Goal: Check status: Check status

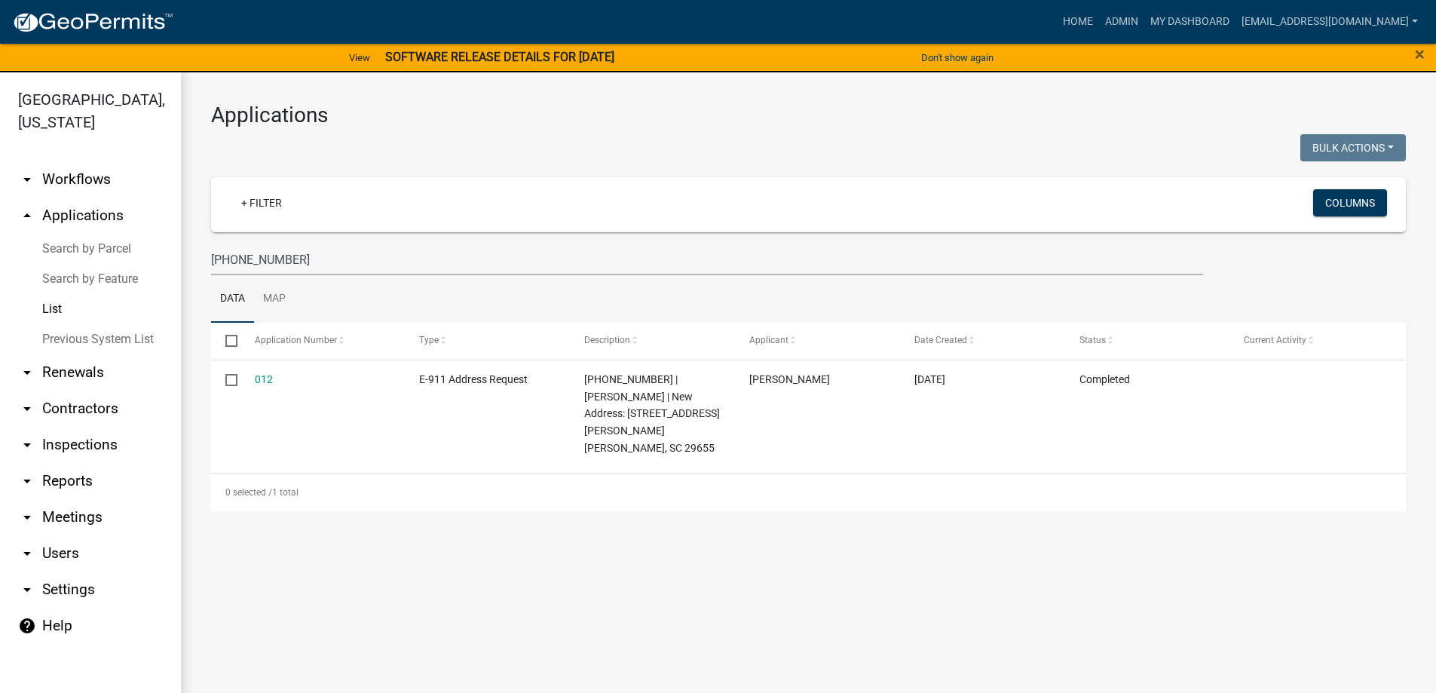
scroll to position [18, 0]
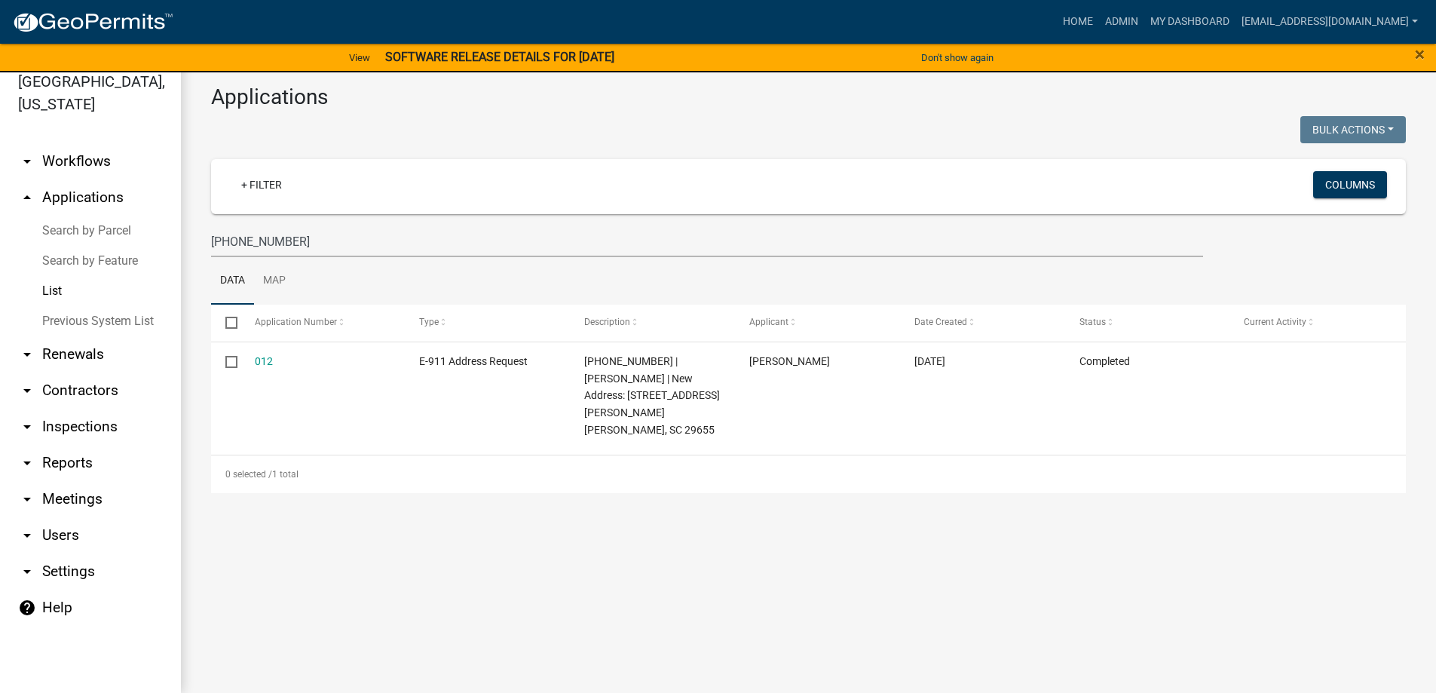
click at [54, 290] on link "List" at bounding box center [90, 291] width 181 height 30
click at [51, 288] on link "List" at bounding box center [90, 291] width 181 height 30
click at [323, 250] on input "[PHONE_NUMBER]" at bounding box center [707, 241] width 992 height 31
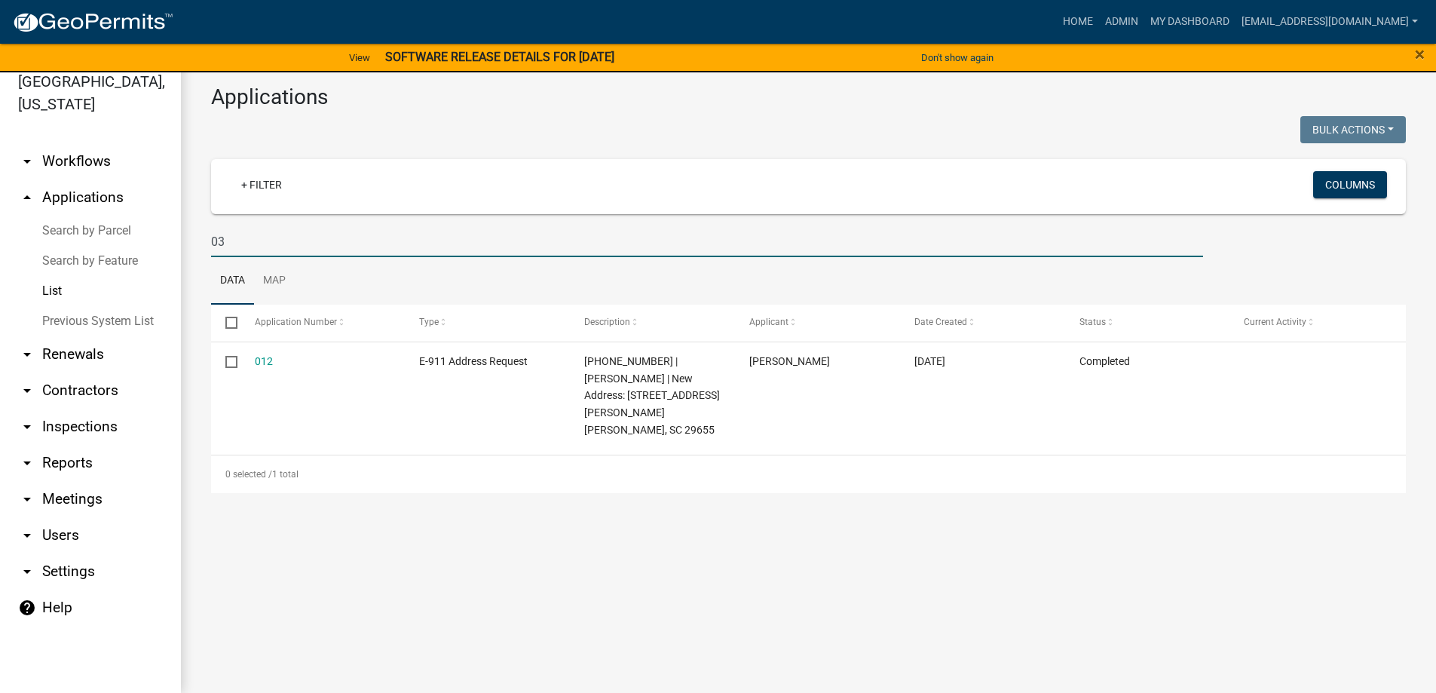
type input "0"
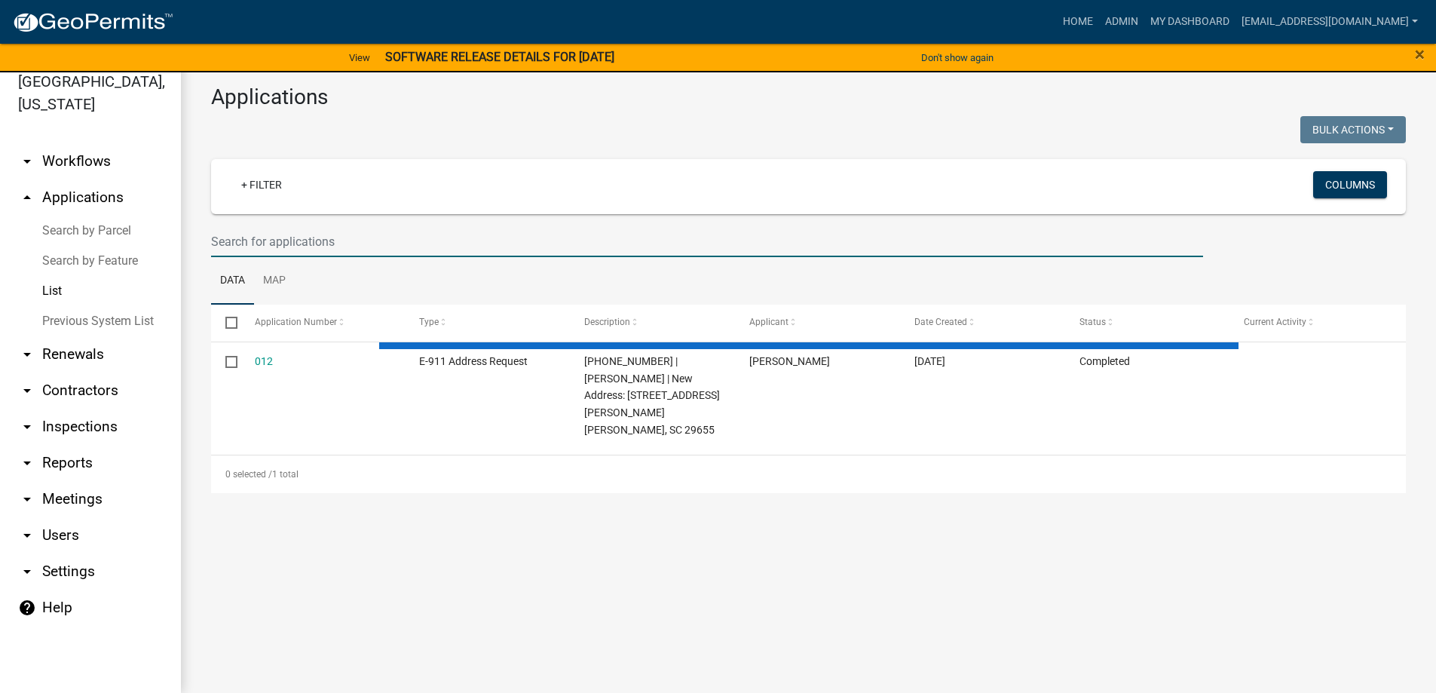
type input "4"
select select "3: 100"
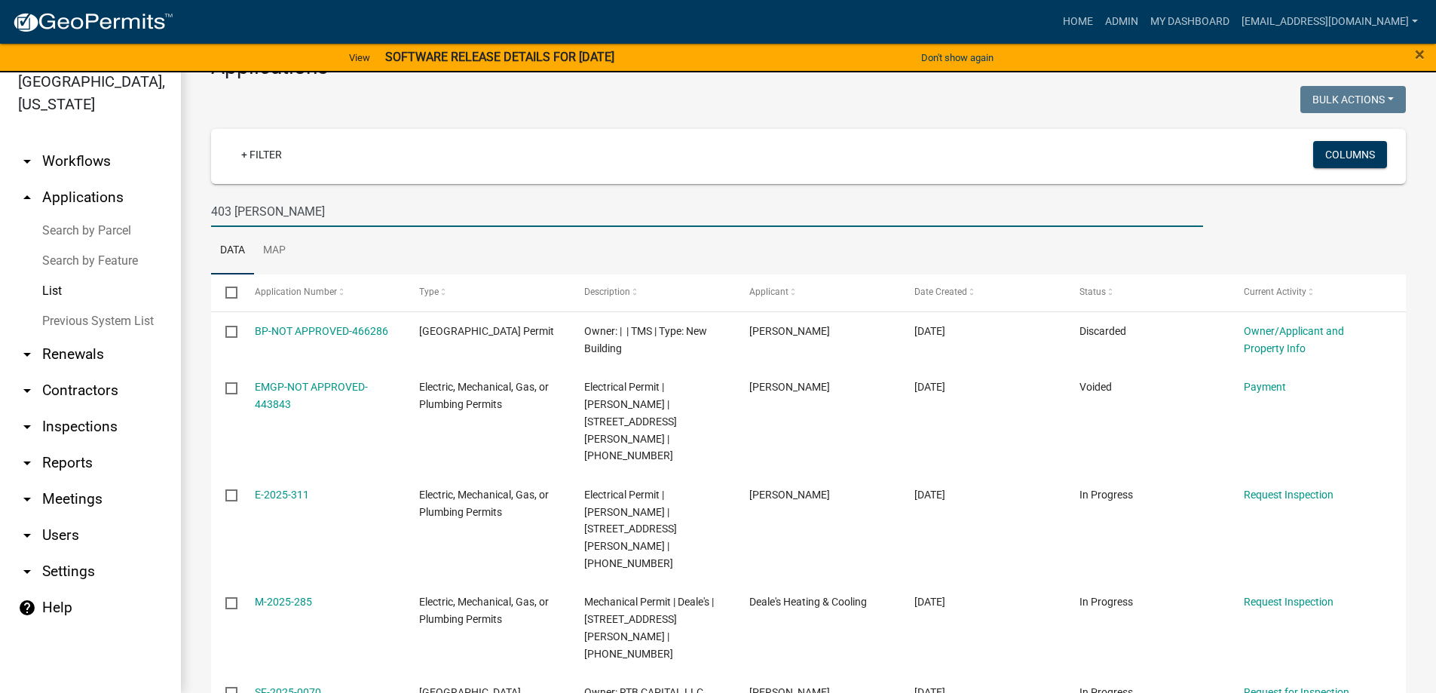
scroll to position [106, 0]
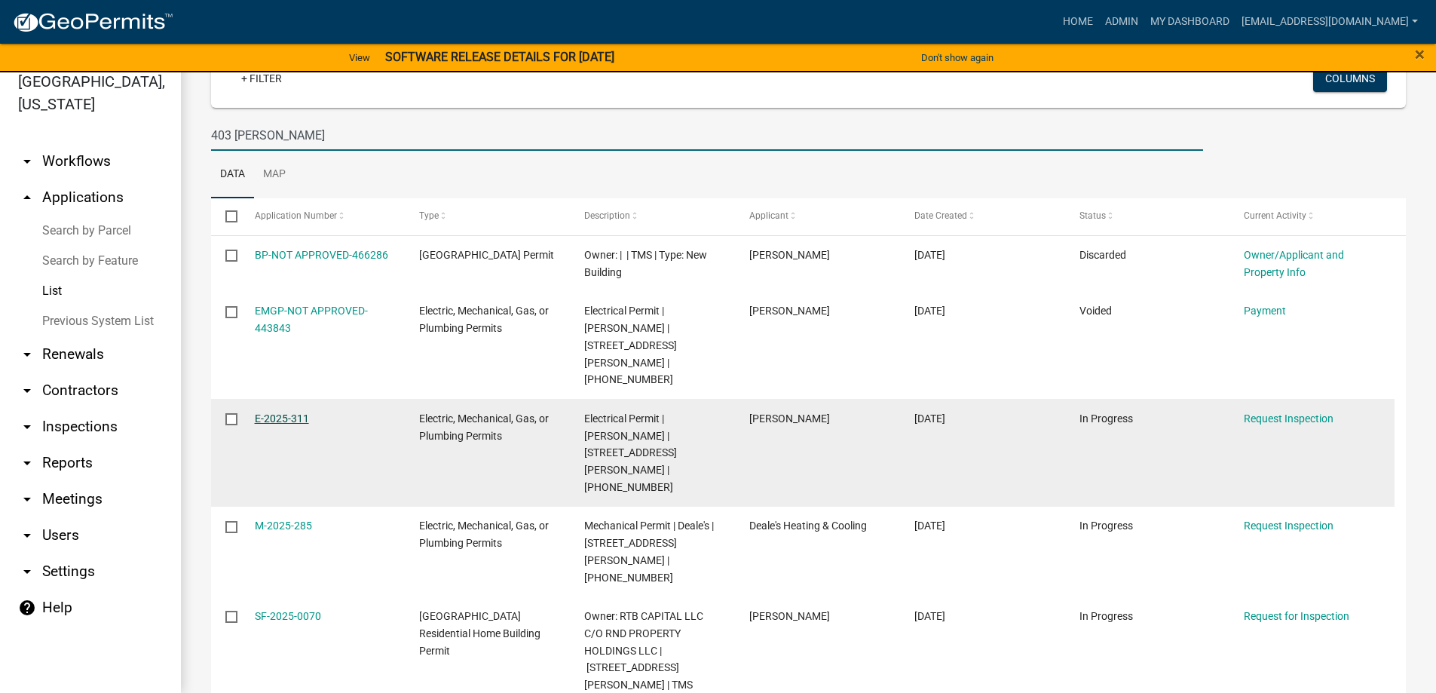
type input "403 [PERSON_NAME]"
click at [277, 412] on link "E-2025-311" at bounding box center [282, 418] width 54 height 12
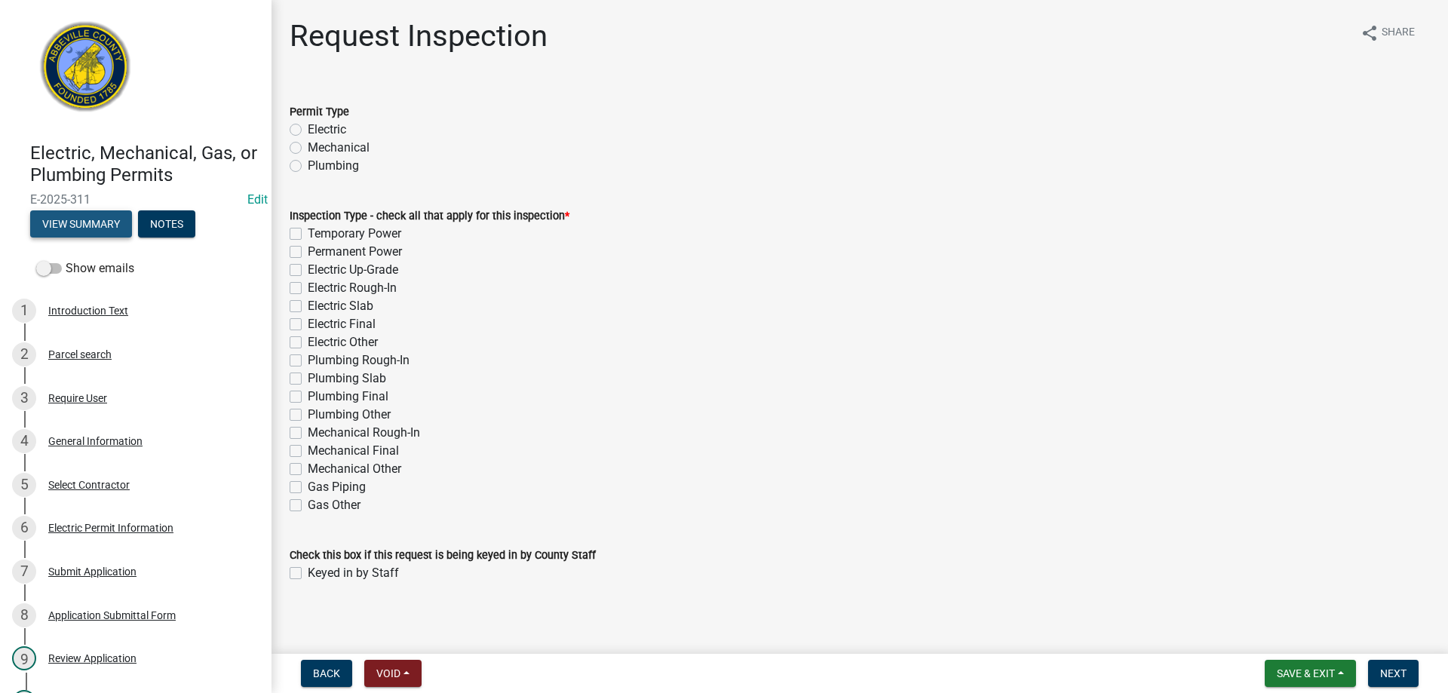
click at [82, 222] on button "View Summary" at bounding box center [81, 223] width 102 height 27
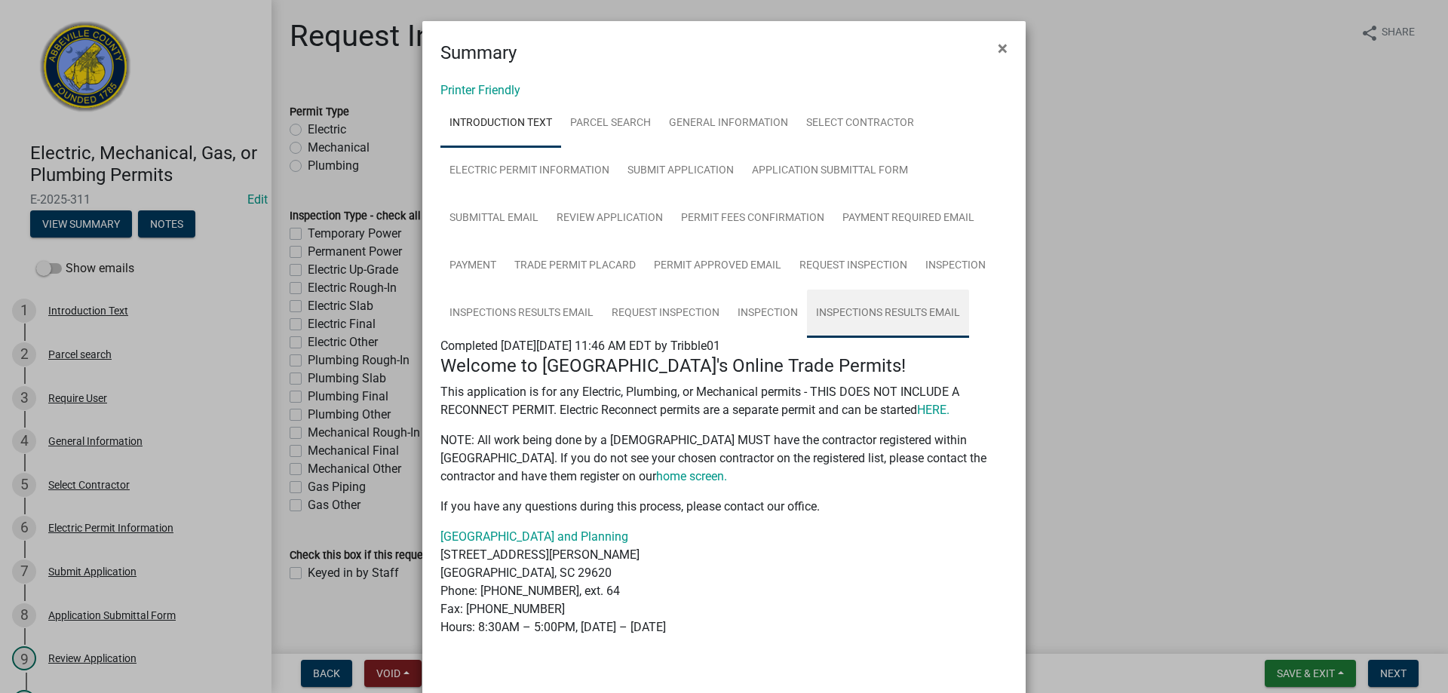
click at [862, 308] on link "Inspections Results Email" at bounding box center [888, 314] width 162 height 48
